Goal: Task Accomplishment & Management: Manage account settings

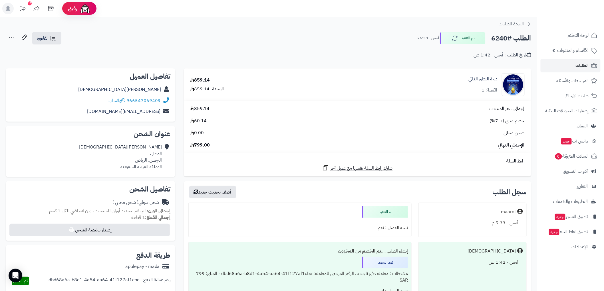
click at [582, 62] on span "الطلبات" at bounding box center [582, 66] width 13 height 8
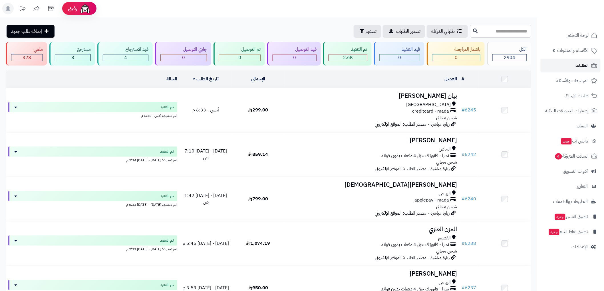
click at [582, 62] on span "الطلبات" at bounding box center [582, 66] width 13 height 8
click at [587, 36] on span "لوحة التحكم" at bounding box center [578, 35] width 21 height 8
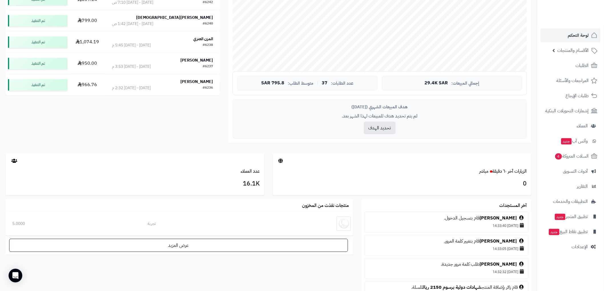
scroll to position [190, 0]
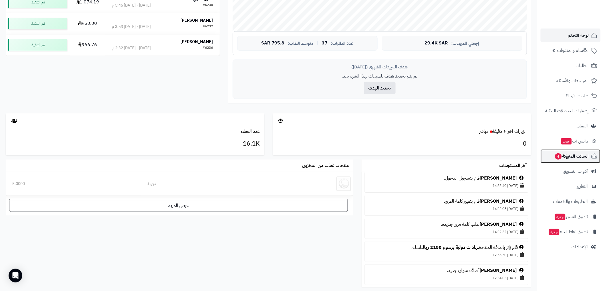
click at [570, 157] on span "السلات المتروكة 4" at bounding box center [571, 156] width 35 height 8
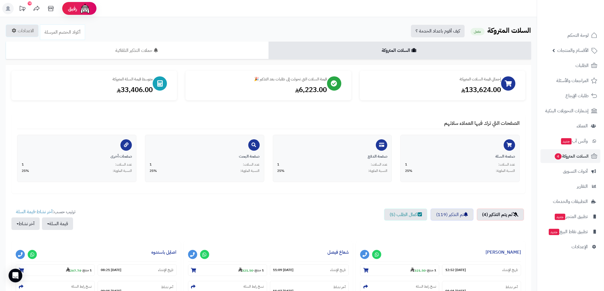
scroll to position [95, 0]
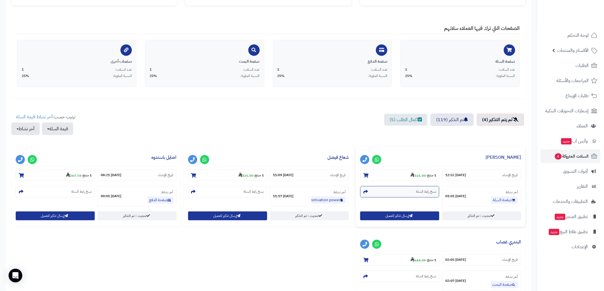
click at [416, 192] on small "نسخ رابط السلة" at bounding box center [426, 192] width 20 height 5
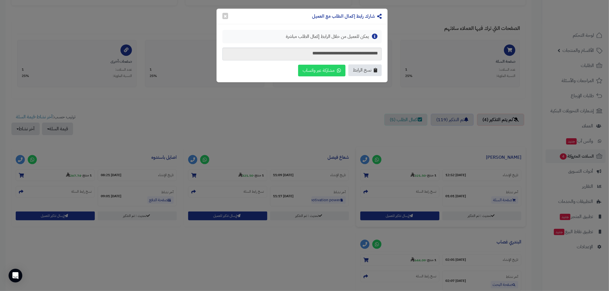
click at [364, 67] on span "نسخ الرابط" at bounding box center [362, 70] width 19 height 7
click at [226, 15] on button "×" at bounding box center [225, 16] width 6 height 6
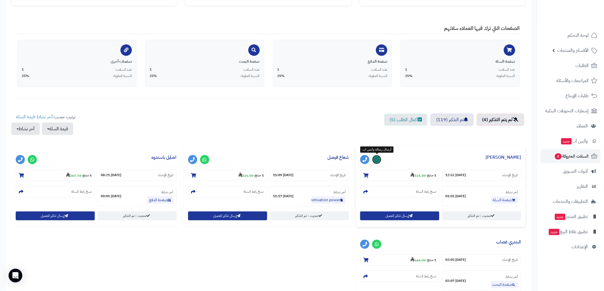
click at [377, 158] on icon at bounding box center [377, 160] width 4 height 5
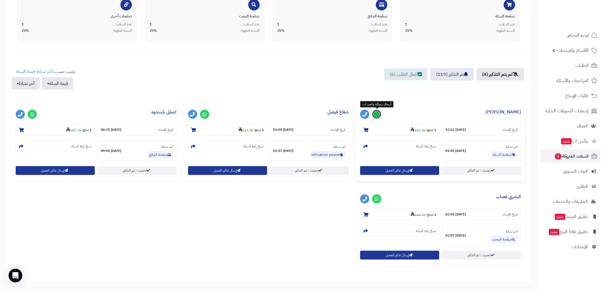
scroll to position [158, 0]
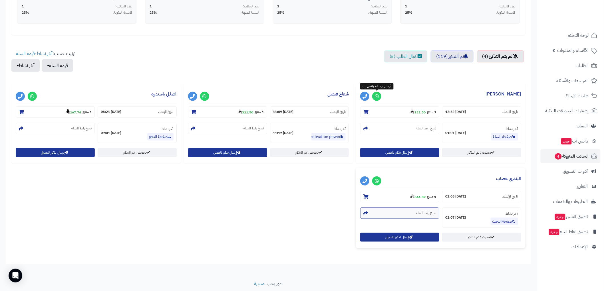
click at [426, 216] on small "نسخ رابط السلة" at bounding box center [426, 213] width 20 height 5
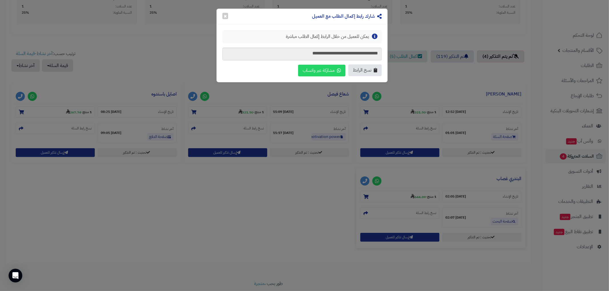
click at [367, 74] on button "نسخ الرابط" at bounding box center [364, 71] width 33 height 12
click at [226, 15] on button "×" at bounding box center [225, 16] width 6 height 6
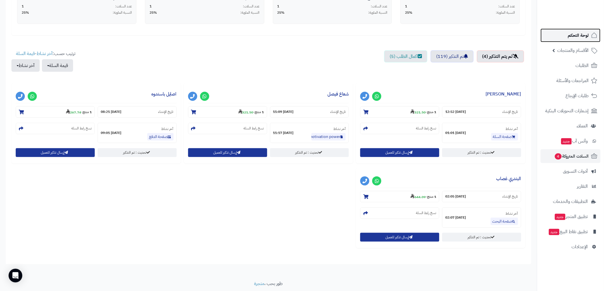
click at [581, 33] on span "لوحة التحكم" at bounding box center [578, 35] width 21 height 8
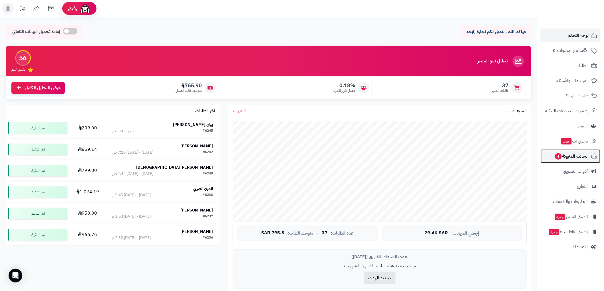
click at [588, 156] on span "السلات المتروكة 4" at bounding box center [571, 156] width 35 height 8
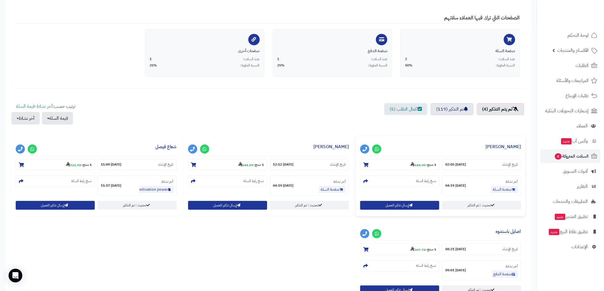
scroll to position [127, 0]
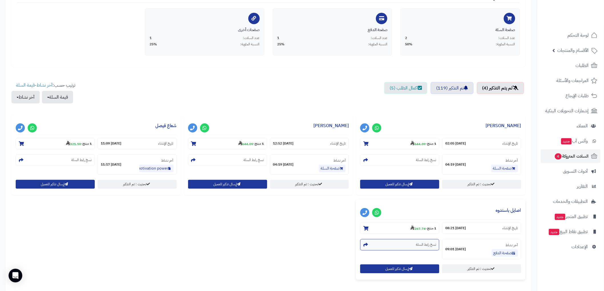
click at [419, 246] on small "نسخ رابط السلة" at bounding box center [426, 245] width 20 height 5
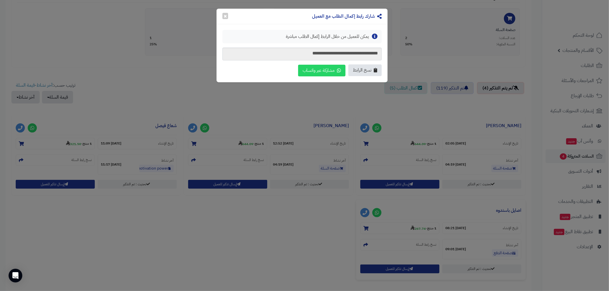
click at [367, 72] on span "نسخ الرابط" at bounding box center [362, 70] width 19 height 7
click at [223, 17] on button "×" at bounding box center [225, 16] width 6 height 6
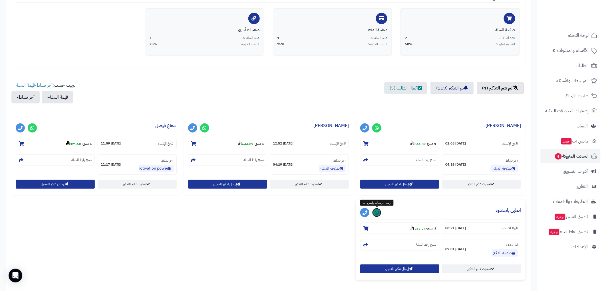
click at [379, 213] on icon at bounding box center [377, 213] width 4 height 5
click at [586, 36] on span "لوحة التحكم" at bounding box center [578, 35] width 21 height 8
